Goal: Task Accomplishment & Management: Manage account settings

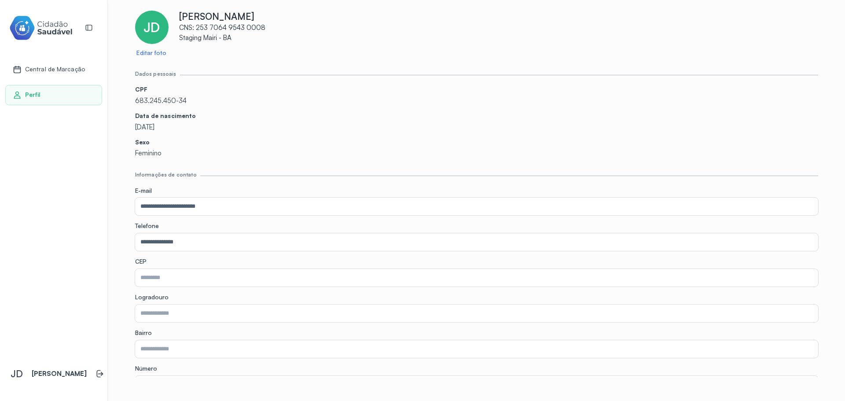
click at [758, 31] on p "CNS: 253 7064 9543 0008" at bounding box center [498, 28] width 639 height 8
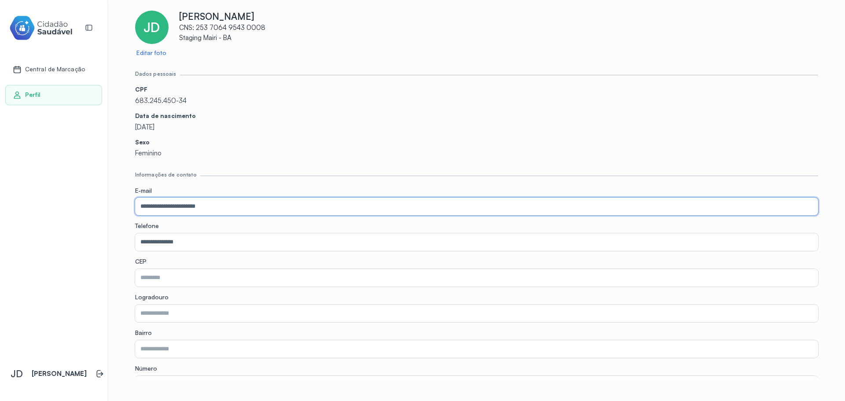
drag, startPoint x: 217, startPoint y: 206, endPoint x: 41, endPoint y: 220, distance: 176.2
click at [41, 220] on div "**********" at bounding box center [422, 200] width 845 height 401
type input "**********"
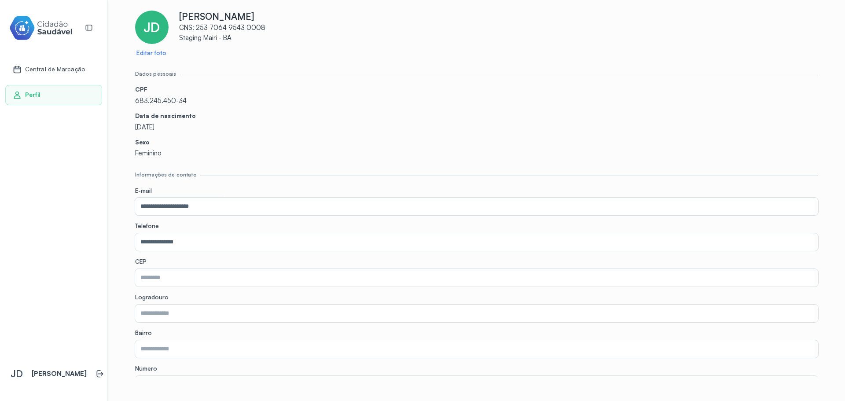
click at [225, 191] on label "E-mail" at bounding box center [476, 191] width 683 height 9
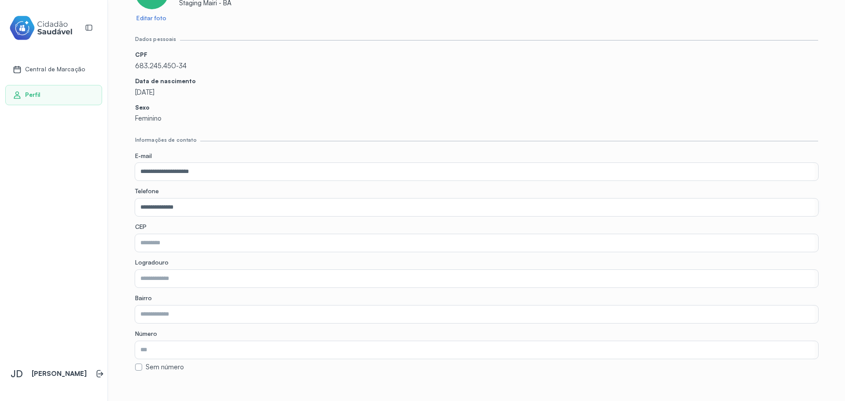
scroll to position [136, 0]
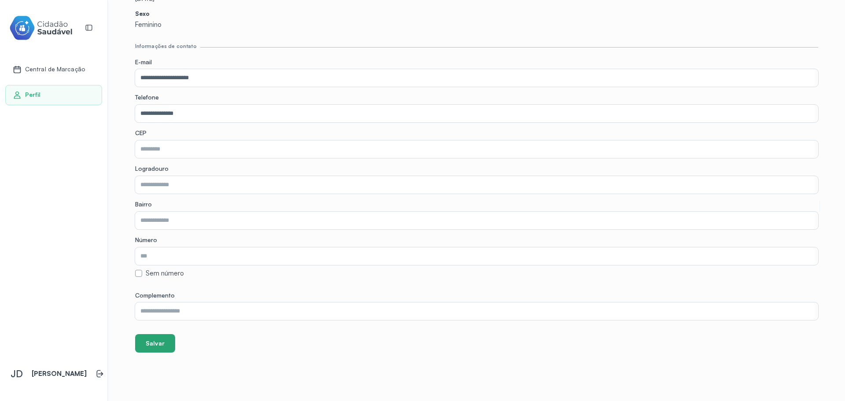
click at [147, 339] on button "Salvar" at bounding box center [155, 343] width 40 height 18
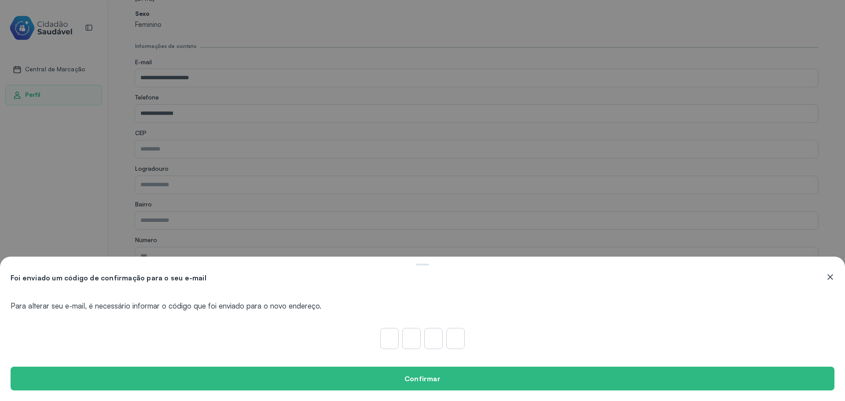
click at [831, 280] on icon at bounding box center [830, 276] width 9 height 9
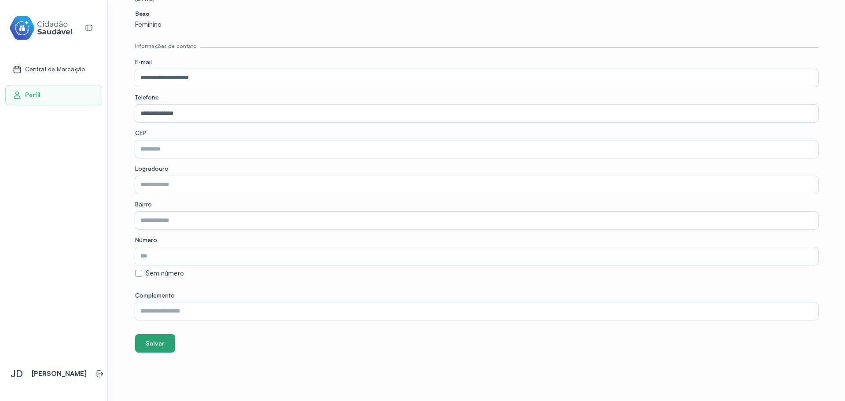
click at [149, 339] on button "Salvar" at bounding box center [155, 343] width 40 height 18
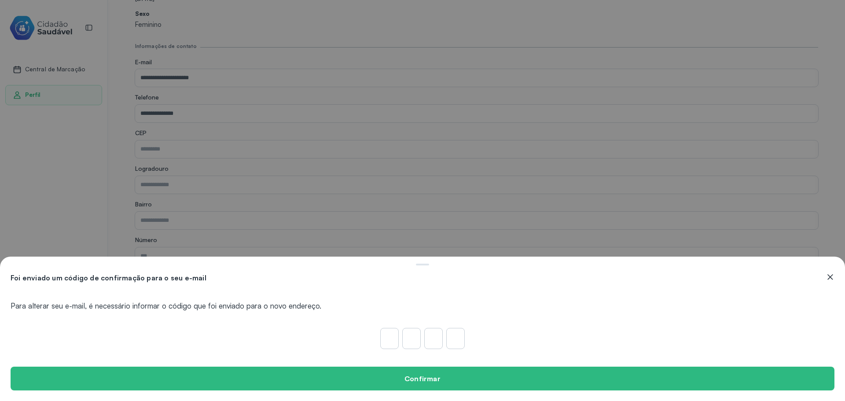
click at [838, 276] on div "Foi enviado um código de confirmação para o seu e-mail Para alterar seu e-mail,…" at bounding box center [422, 329] width 845 height 144
click at [832, 284] on div "Foi enviado um código de confirmação para o seu e-mail Para alterar seu e-mail,…" at bounding box center [422, 329] width 845 height 144
click at [830, 278] on icon at bounding box center [830, 276] width 5 height 5
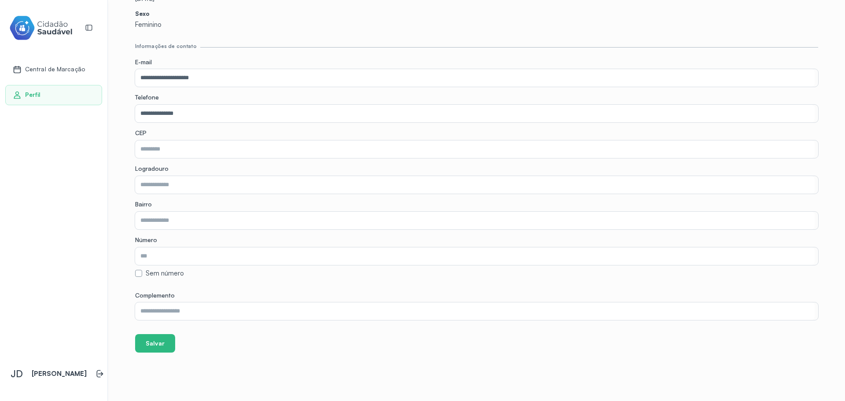
scroll to position [0, 0]
